Goal: Transaction & Acquisition: Obtain resource

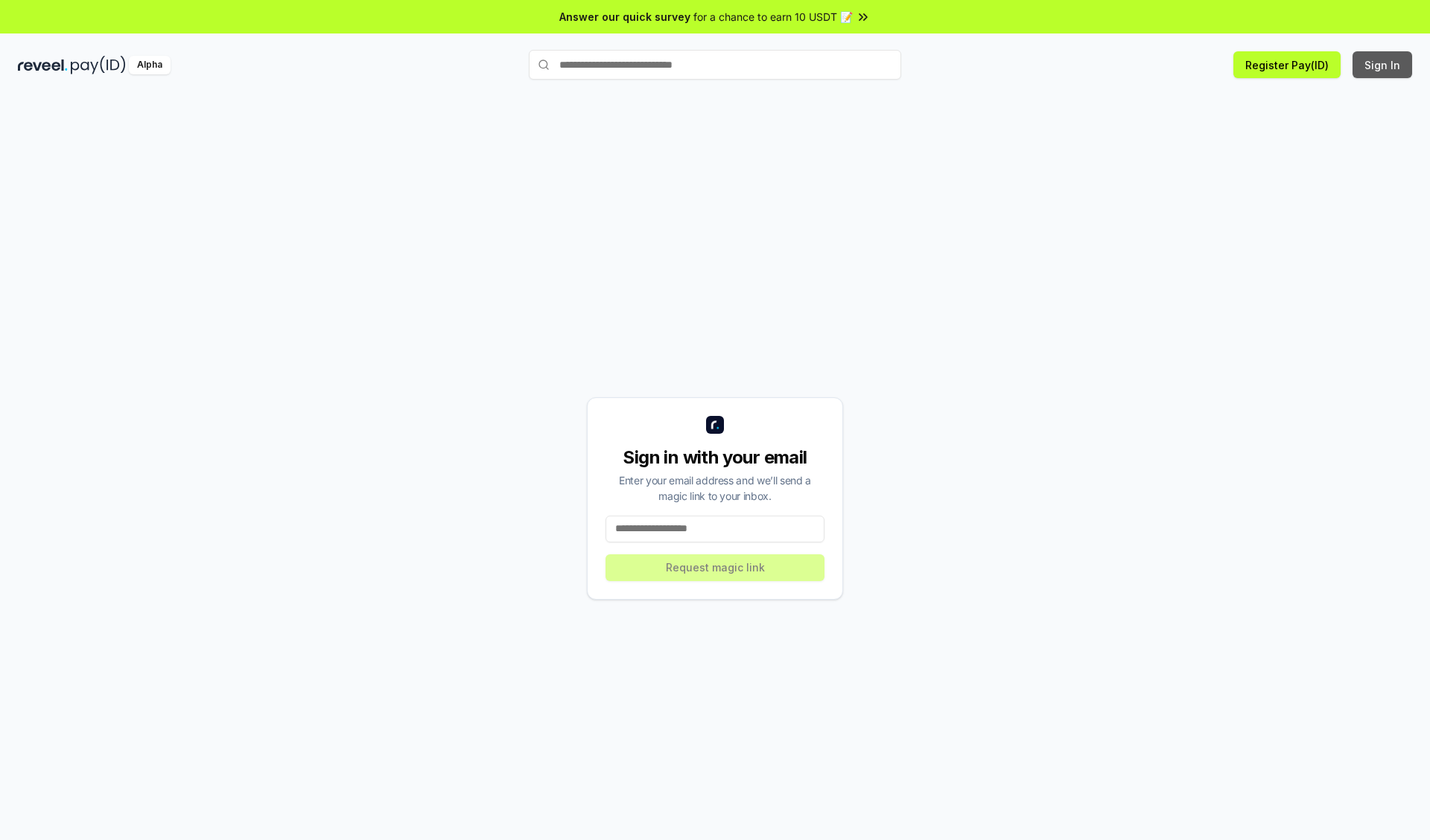
click at [1383, 65] on button "Sign In" at bounding box center [1382, 65] width 59 height 27
type input "**********"
click at [715, 567] on button "Request magic link" at bounding box center [715, 568] width 219 height 27
